Goal: Information Seeking & Learning: Learn about a topic

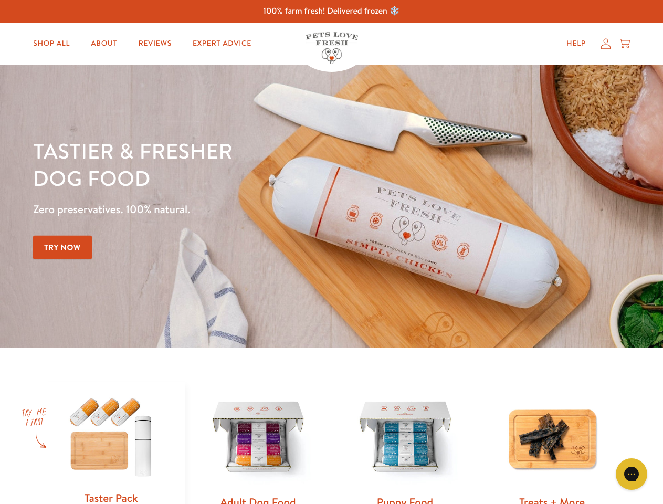
click at [331, 252] on div "Tastier & fresher dog food Zero preservatives. 100% natural. Try Now" at bounding box center [232, 206] width 398 height 139
click at [631, 474] on icon "Gorgias live chat" at bounding box center [631, 474] width 10 height 10
